Goal: Information Seeking & Learning: Learn about a topic

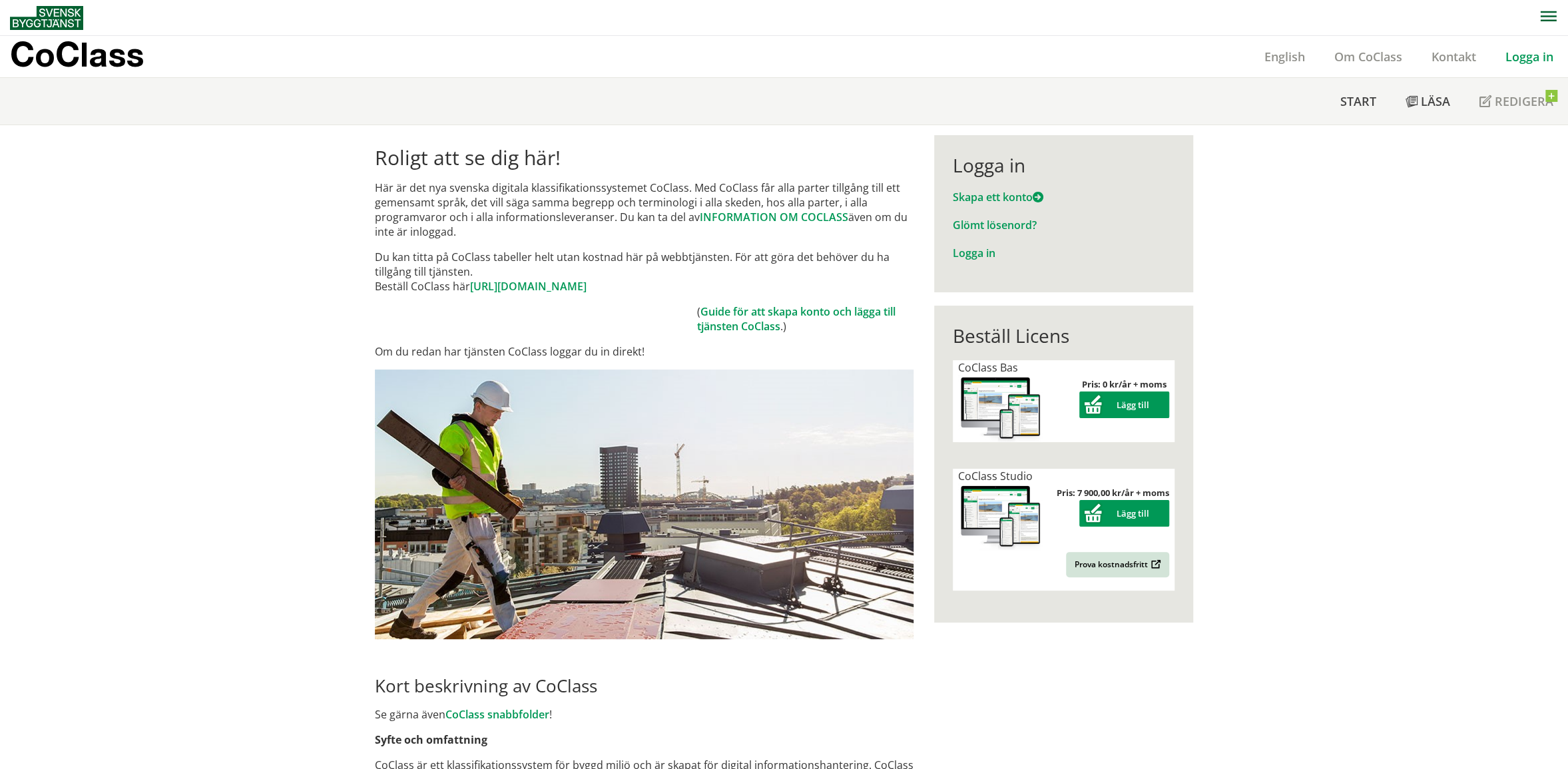
click at [1512, 53] on link "Logga in" at bounding box center [1530, 57] width 78 height 16
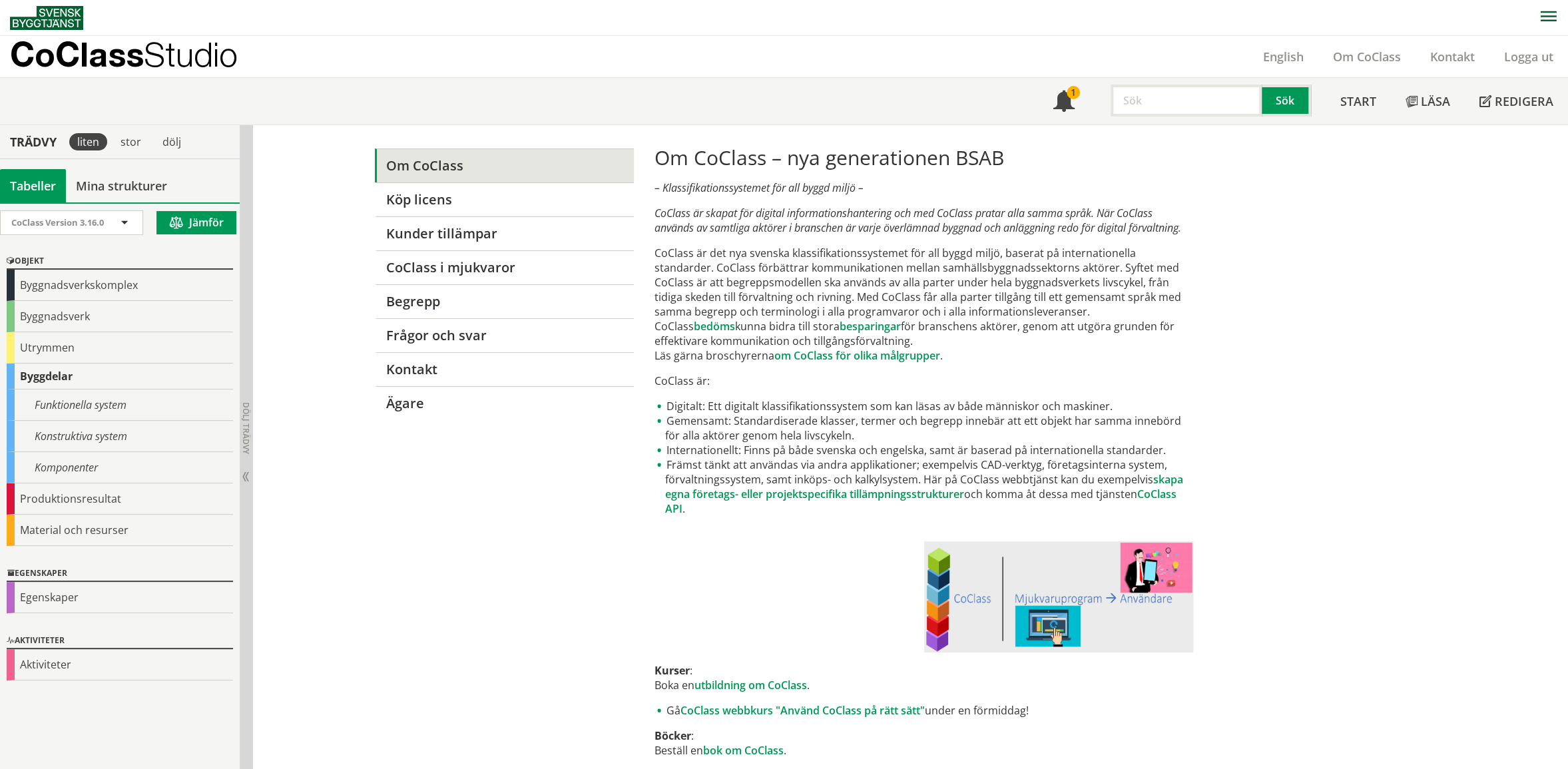
drag, startPoint x: 666, startPoint y: 247, endPoint x: 873, endPoint y: 251, distance: 207.0
click at [872, 251] on p "CoClass är det nya svenska klassifikationssystemet för all byggd miljö, baserat…" at bounding box center [924, 304] width 539 height 117
click at [873, 251] on p "CoClass är det nya svenska klassifikationssystemet för all byggd miljö, baserat…" at bounding box center [924, 304] width 539 height 117
drag, startPoint x: 896, startPoint y: 249, endPoint x: 929, endPoint y: 253, distance: 33.2
click at [954, 247] on p "CoClass är det nya svenska klassifikationssystemet för all byggd miljö, baserat…" at bounding box center [924, 304] width 539 height 117
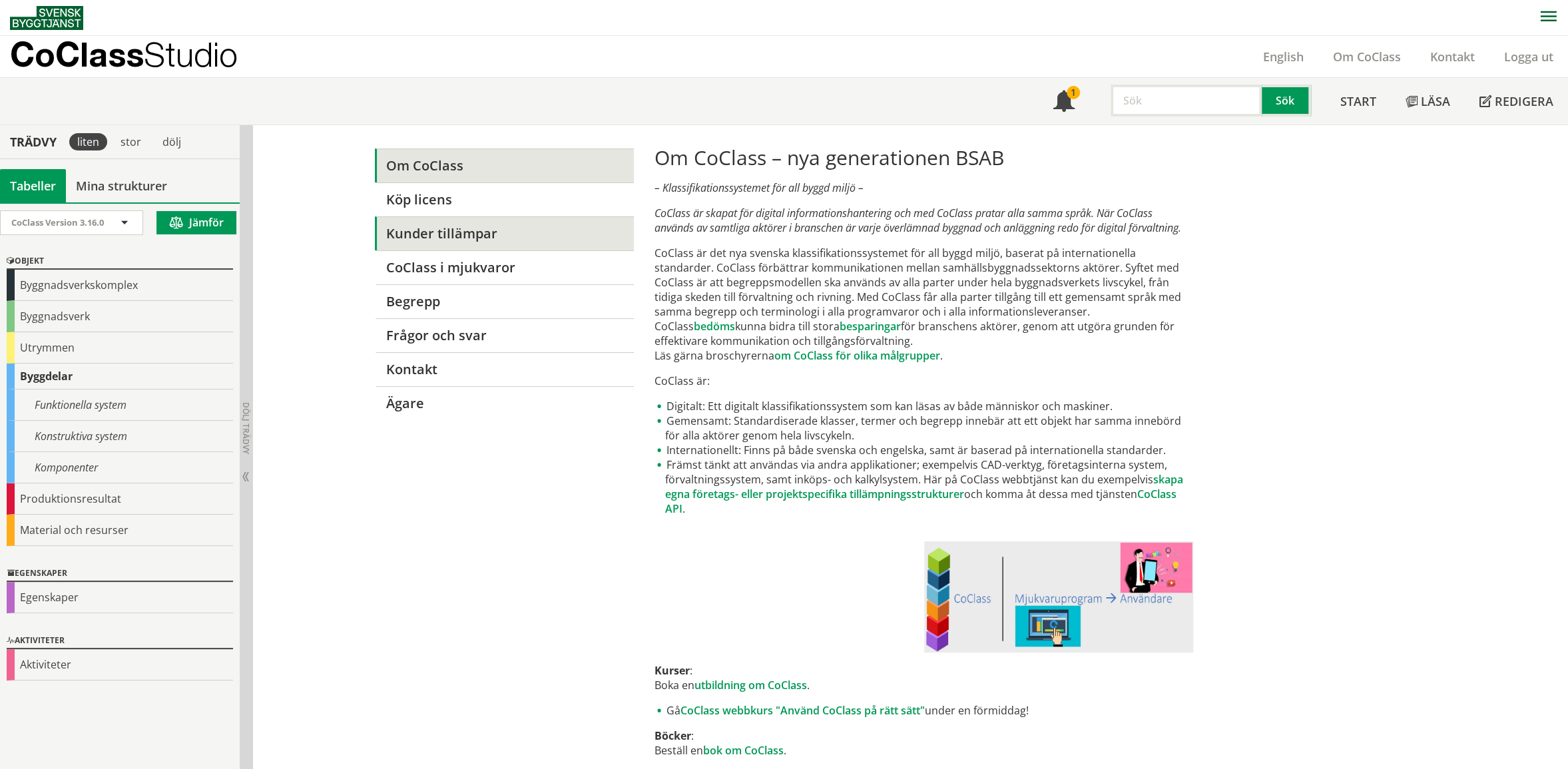
click at [586, 221] on link "Kunder tillämpar" at bounding box center [504, 233] width 259 height 34
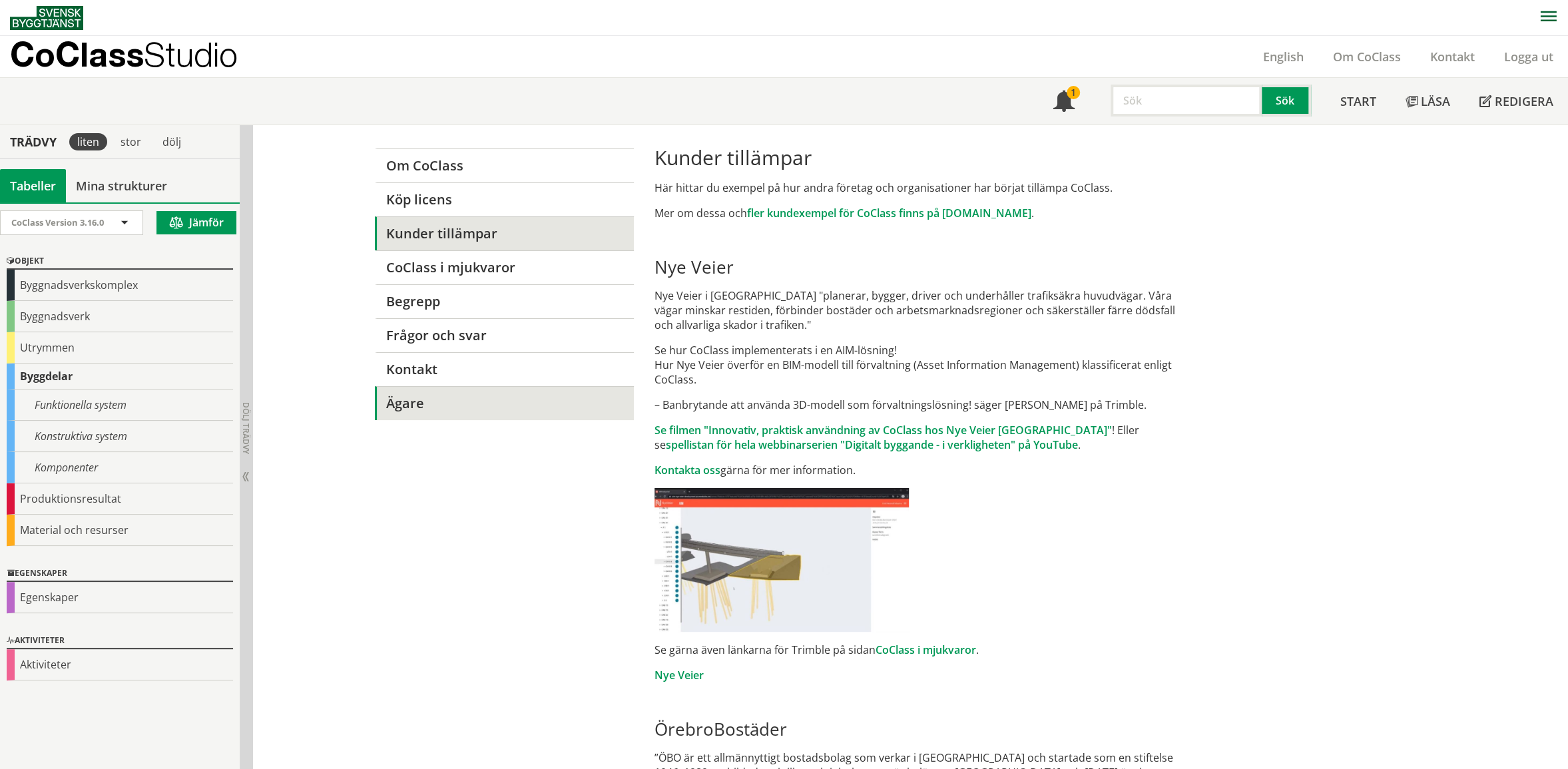
click at [443, 395] on link "Ägare" at bounding box center [504, 403] width 259 height 34
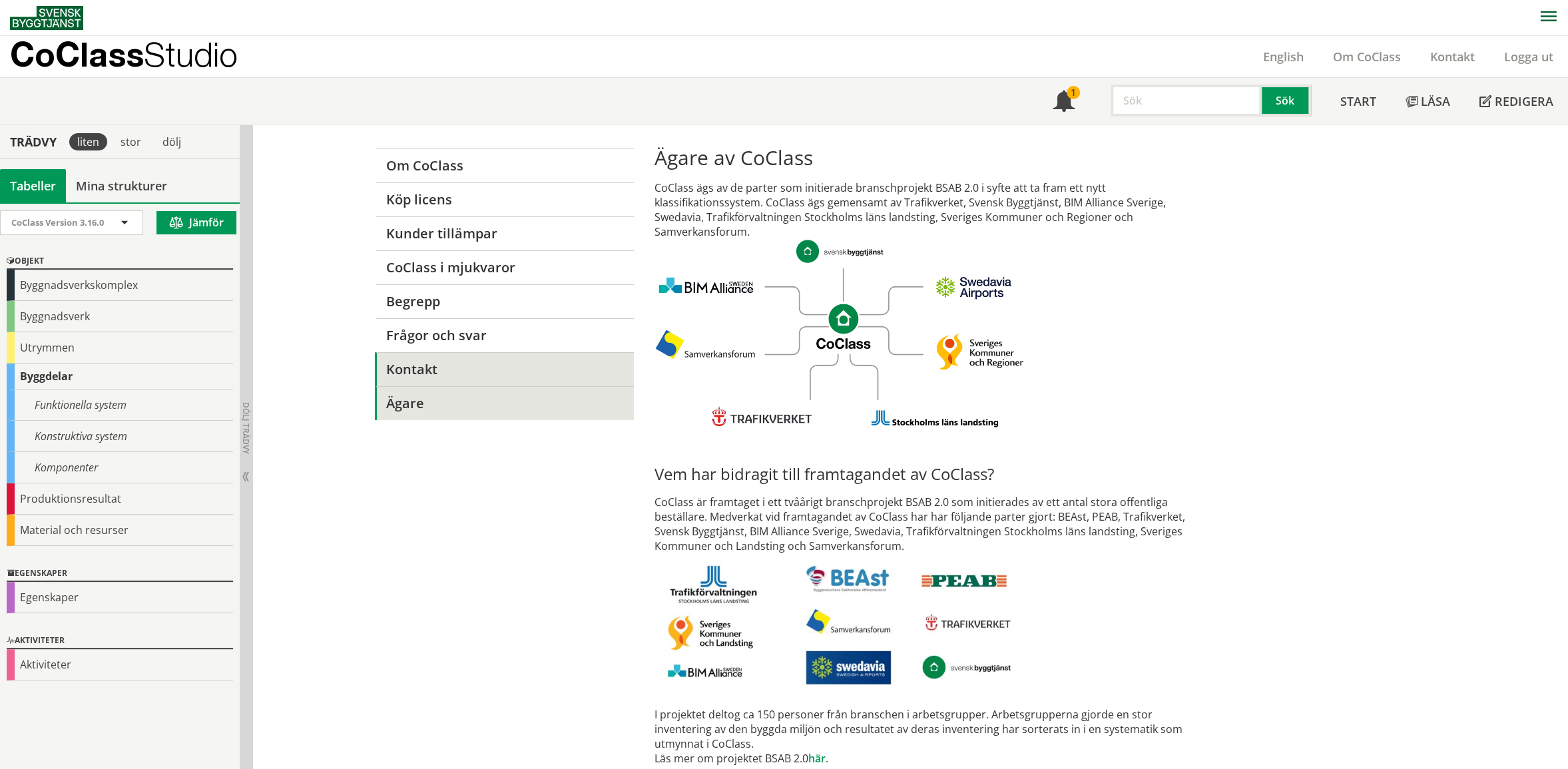
click at [471, 357] on link "Kontakt" at bounding box center [504, 370] width 259 height 34
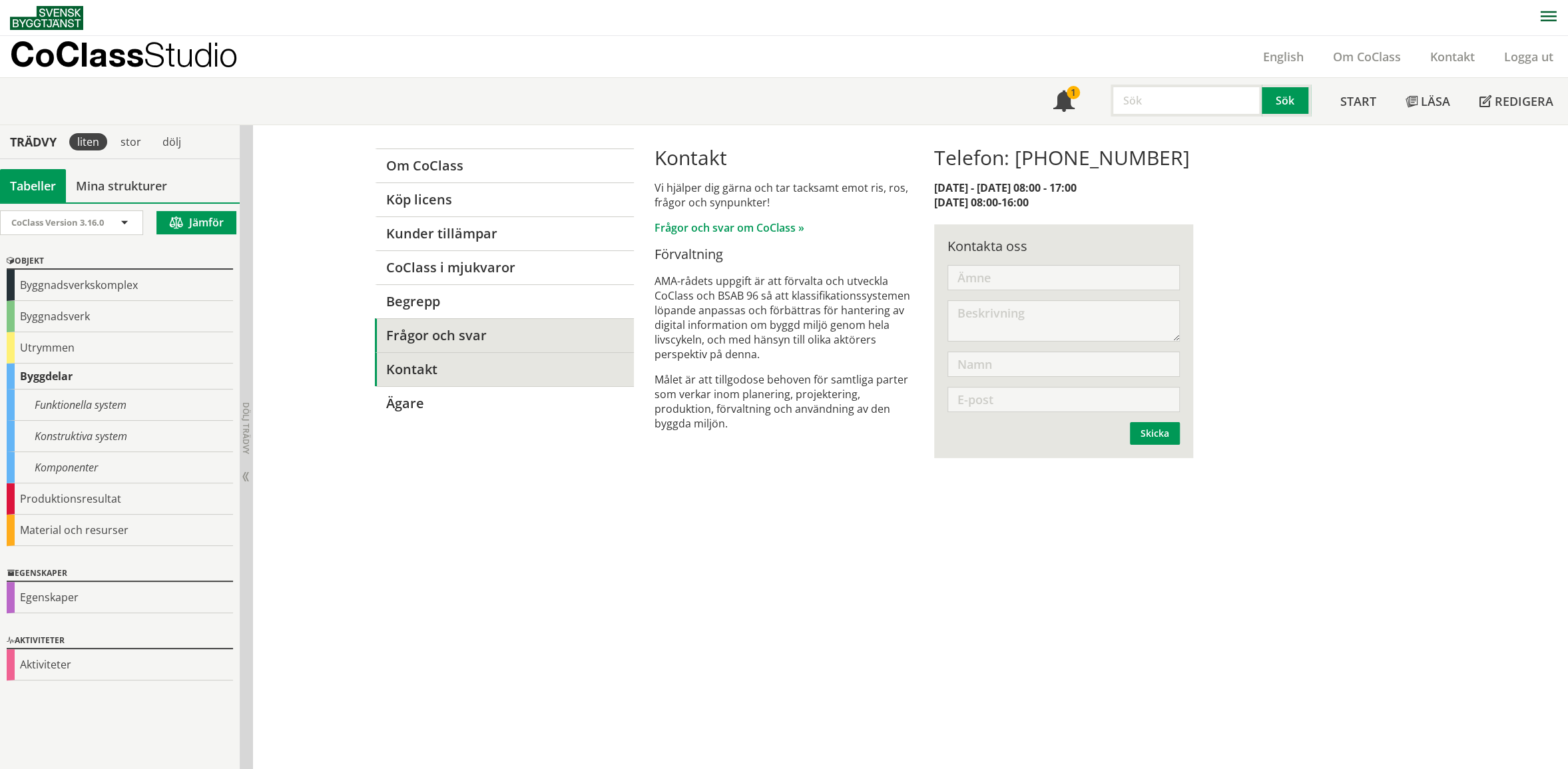
click at [510, 327] on link "Frågor och svar" at bounding box center [504, 335] width 259 height 34
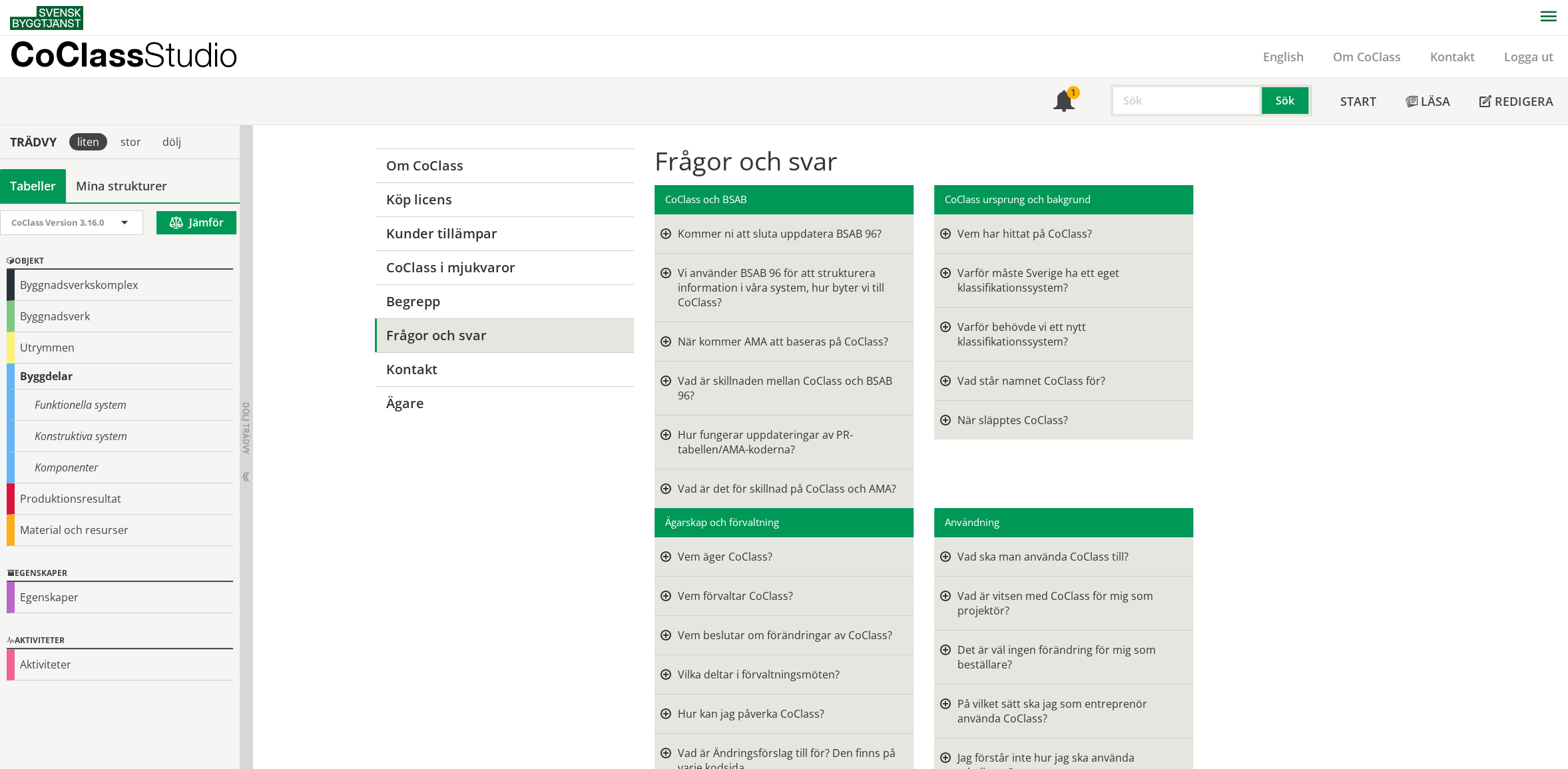
click at [750, 233] on div "Kommer ni att sluta uppdatera BSAB 96?" at bounding box center [788, 233] width 222 height 15
click at [661, 231] on div at bounding box center [666, 233] width 11 height 15
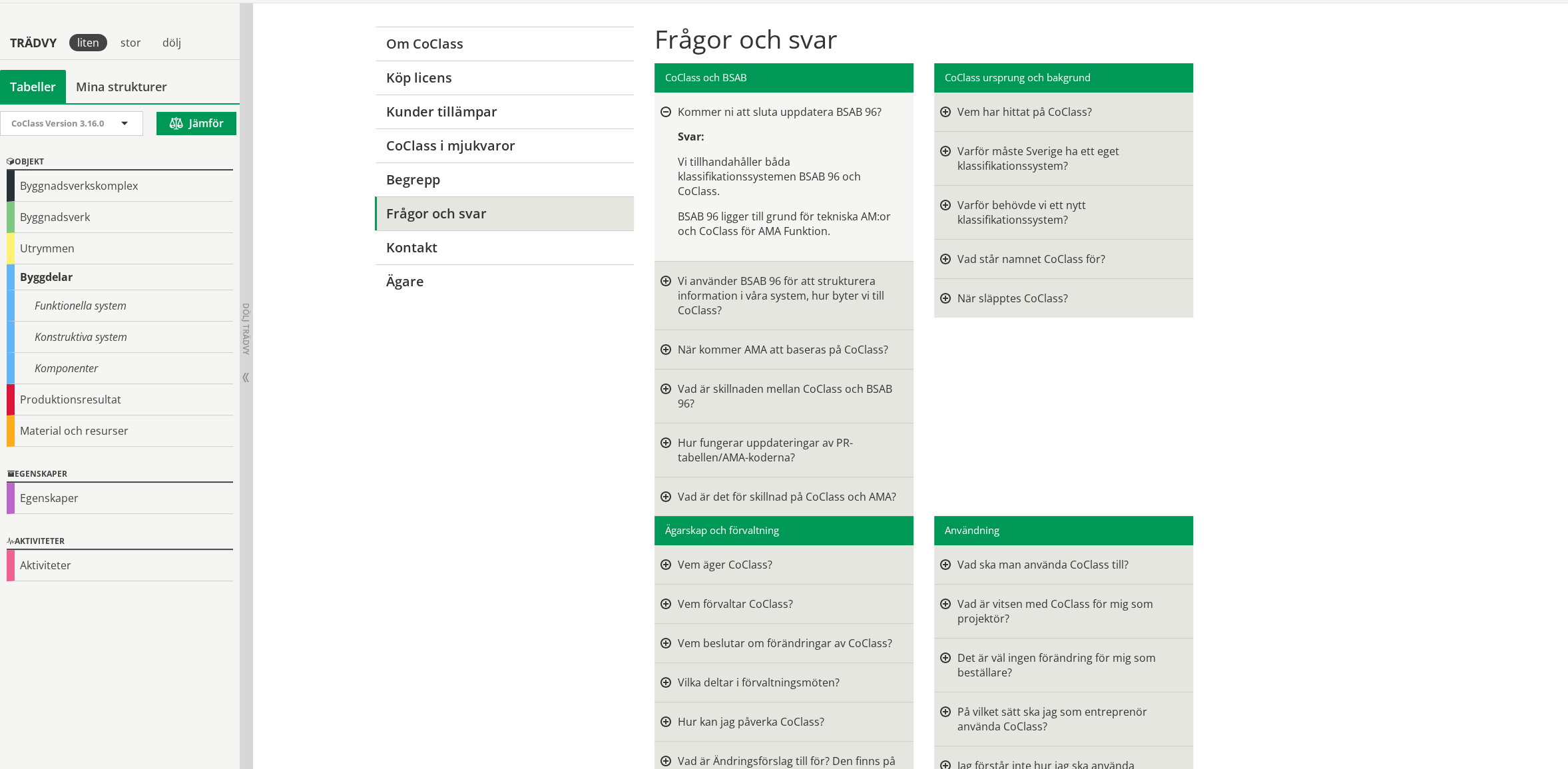
scroll to position [148, 0]
